Goal: Find specific page/section: Find specific page/section

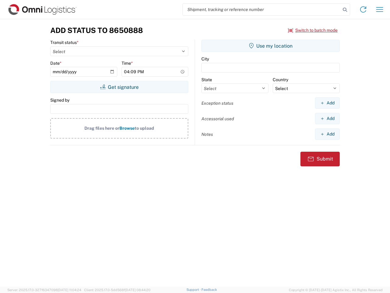
click at [262, 9] on input "search" at bounding box center [262, 10] width 158 height 12
click at [345, 10] on icon at bounding box center [345, 9] width 9 height 9
click at [364, 9] on icon at bounding box center [364, 10] width 10 height 10
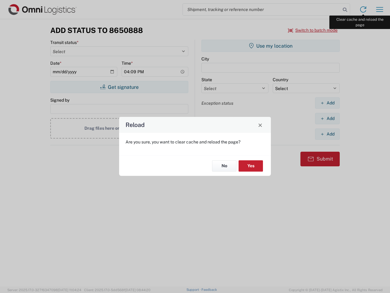
click at [380, 9] on div "Reload Are you sure, you want to clear cache and reload the page? No Yes" at bounding box center [195, 146] width 390 height 293
click at [313, 30] on div "Reload Are you sure, you want to clear cache and reload the page? No Yes" at bounding box center [195, 146] width 390 height 293
click at [119, 87] on div "Reload Are you sure, you want to clear cache and reload the page? No Yes" at bounding box center [195, 146] width 390 height 293
click at [271, 46] on div "Reload Are you sure, you want to clear cache and reload the page? No Yes" at bounding box center [195, 146] width 390 height 293
click at [328, 103] on div "Reload Are you sure, you want to clear cache and reload the page? No Yes" at bounding box center [195, 146] width 390 height 293
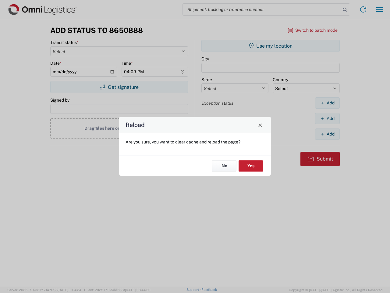
click at [328, 118] on div "Reload Are you sure, you want to clear cache and reload the page? No Yes" at bounding box center [195, 146] width 390 height 293
click at [328, 134] on div "Reload Are you sure, you want to clear cache and reload the page? No Yes" at bounding box center [195, 146] width 390 height 293
